Goal: Information Seeking & Learning: Learn about a topic

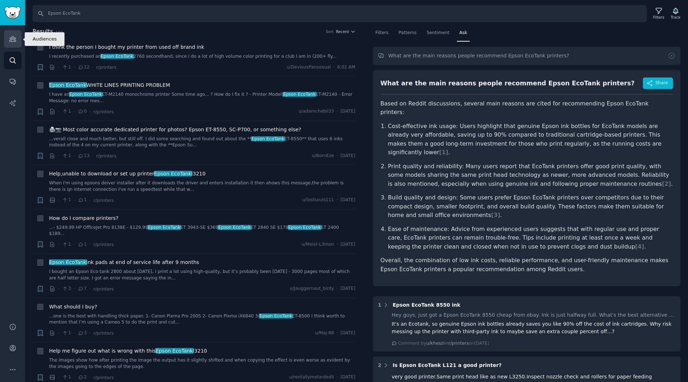
click at [10, 38] on icon "Sidebar" at bounding box center [12, 39] width 6 height 5
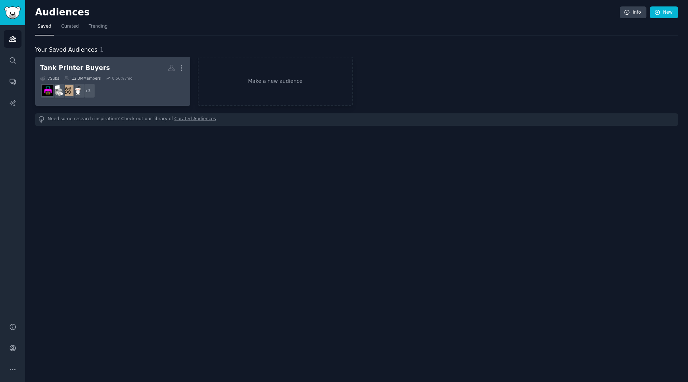
click at [139, 70] on h2 "Tank Printer Buyers More" at bounding box center [112, 68] width 145 height 13
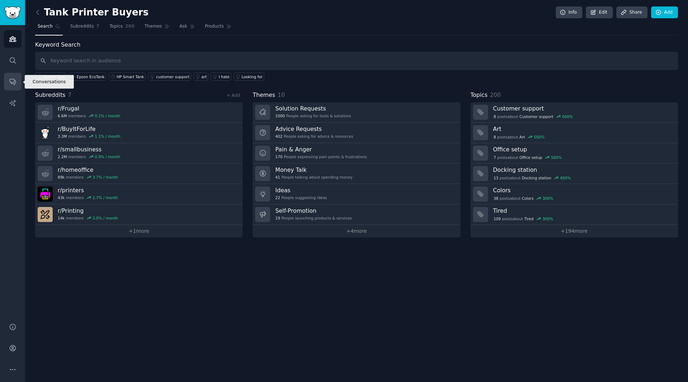
click at [13, 81] on icon "Sidebar" at bounding box center [13, 82] width 8 height 8
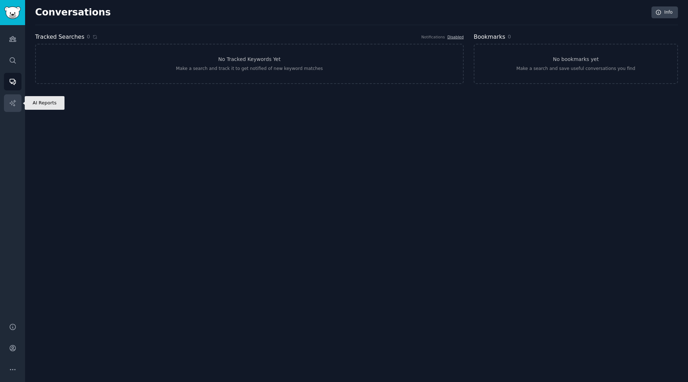
click at [11, 101] on icon "Sidebar" at bounding box center [13, 103] width 8 height 8
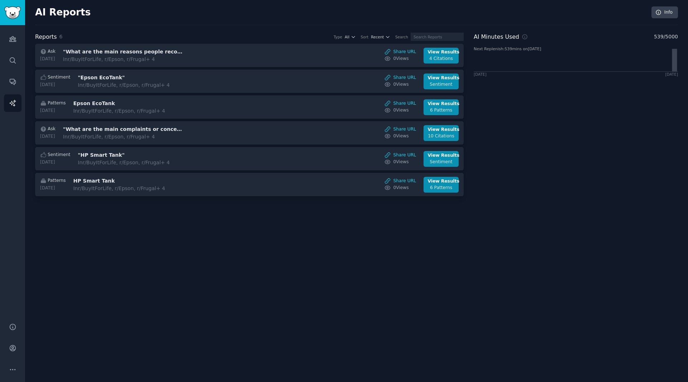
click at [211, 297] on div "AI Reports Info Reports 6 Type All Sort Recent Search Ask [DATE] "What are the …" at bounding box center [356, 191] width 663 height 382
